Goal: Information Seeking & Learning: Learn about a topic

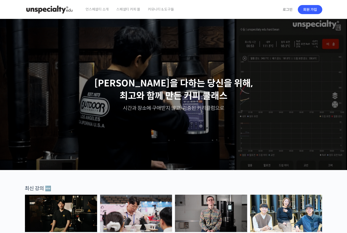
click at [286, 6] on link "로그인" at bounding box center [287, 10] width 16 height 12
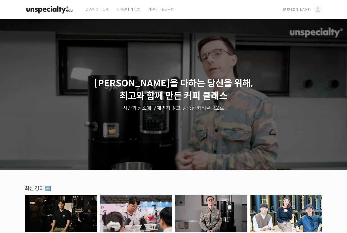
click at [306, 7] on link "이승석" at bounding box center [302, 9] width 39 height 19
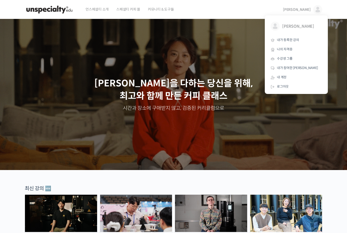
click at [296, 38] on span "내가 등록한 강의" at bounding box center [288, 40] width 22 height 4
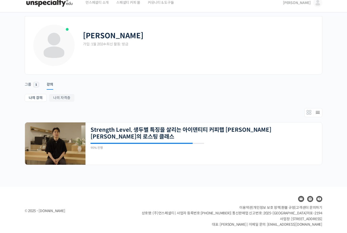
scroll to position [8, 0]
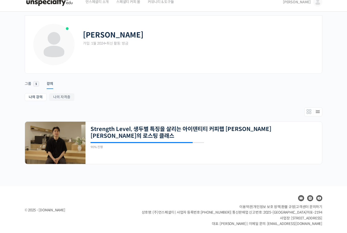
click at [59, 153] on img at bounding box center [55, 143] width 60 height 42
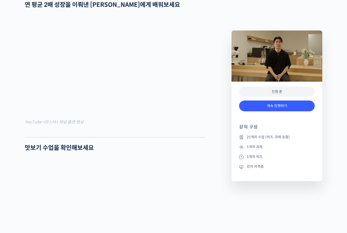
scroll to position [419, 0]
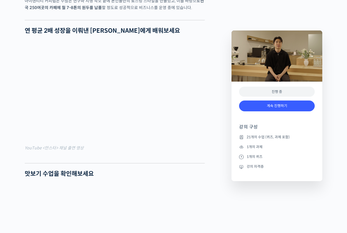
click at [268, 138] on li "21개의 수업 (퀴즈, 과제 포함)" at bounding box center [277, 137] width 76 height 6
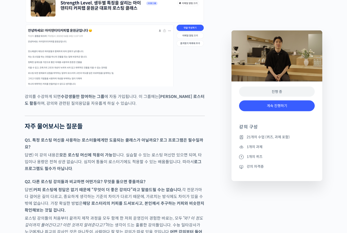
scroll to position [2294, 0]
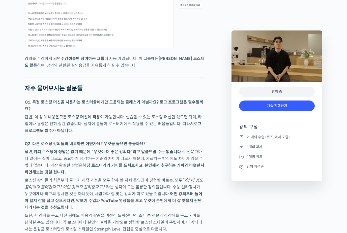
click at [266, 137] on li "21개의 수업 (퀴즈, 과제 포함)" at bounding box center [277, 137] width 76 height 6
click at [282, 107] on link "계속 진행하기" at bounding box center [277, 106] width 76 height 11
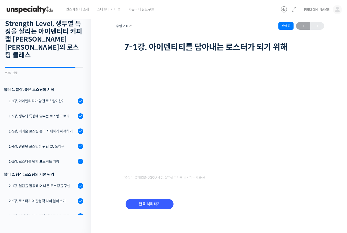
click at [115, 6] on span "스페셜티 커피 몰" at bounding box center [108, 9] width 24 height 19
click at [72, 8] on span "언스페셜티 소개" at bounding box center [77, 9] width 23 height 19
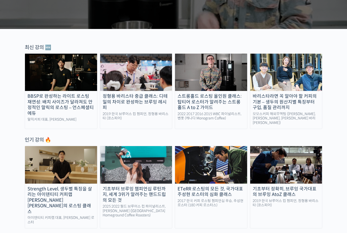
scroll to position [138, 0]
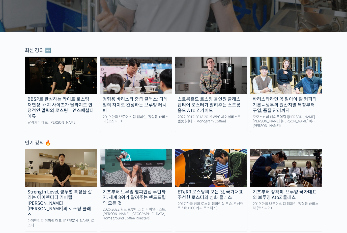
click at [233, 109] on div "스트롱홀드 로스팅 올인원 클래스: 탑티어 로스터가 알려주는 스트롱홀드 A to Z 가이드" at bounding box center [211, 104] width 72 height 17
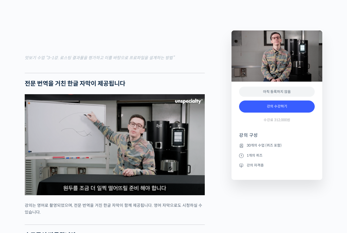
scroll to position [1827, 0]
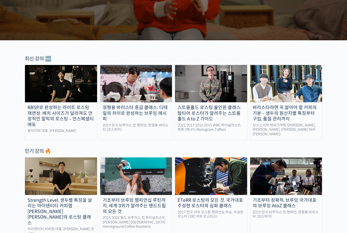
scroll to position [130, 0]
